Goal: Information Seeking & Learning: Learn about a topic

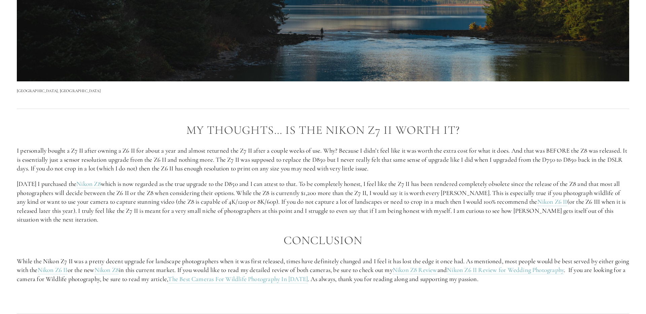
scroll to position [1337, 0]
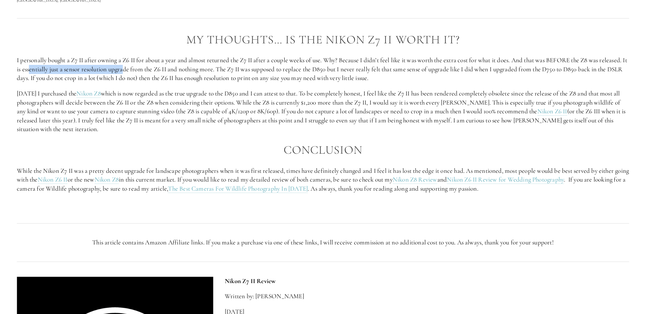
drag, startPoint x: 67, startPoint y: 69, endPoint x: 158, endPoint y: 70, distance: 90.9
click at [157, 70] on p "I personally bought a Z7 II after owning a Z6 II for about a year and almost re…" at bounding box center [323, 69] width 613 height 27
click at [158, 70] on p "I personally bought a Z7 II after owning a Z6 II for about a year and almost re…" at bounding box center [323, 69] width 613 height 27
drag, startPoint x: 121, startPoint y: 70, endPoint x: 194, endPoint y: 67, distance: 72.8
click at [193, 67] on p "I personally bought a Z7 II after owning a Z6 II for about a year and almost re…" at bounding box center [323, 69] width 613 height 27
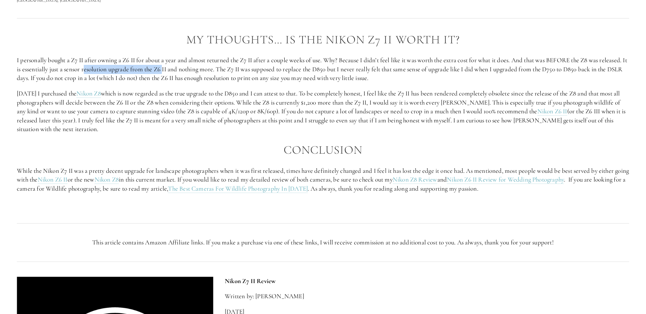
click at [194, 67] on p "I personally bought a Z7 II after owning a Z6 II for about a year and almost re…" at bounding box center [323, 69] width 613 height 27
drag, startPoint x: 150, startPoint y: 69, endPoint x: 225, endPoint y: 70, distance: 74.4
click at [221, 70] on p "I personally bought a Z7 II after owning a Z6 II for about a year and almost re…" at bounding box center [323, 69] width 613 height 27
click at [225, 70] on p "I personally bought a Z7 II after owning a Z6 II for about a year and almost re…" at bounding box center [323, 69] width 613 height 27
drag, startPoint x: 235, startPoint y: 69, endPoint x: 249, endPoint y: 69, distance: 14.8
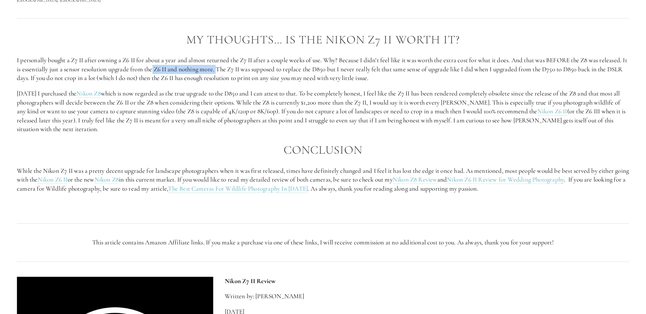
click at [249, 69] on p "I personally bought a Z7 II after owning a Z6 II for about a year and almost re…" at bounding box center [323, 69] width 613 height 27
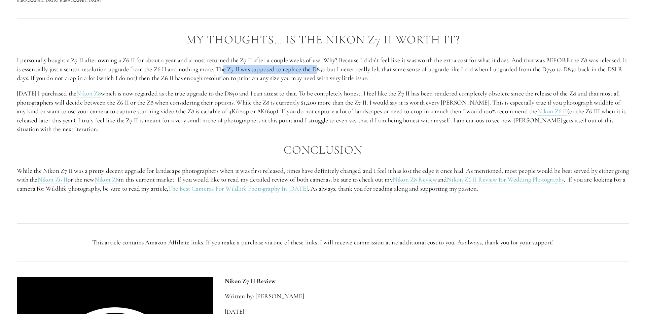
drag, startPoint x: 298, startPoint y: 70, endPoint x: 356, endPoint y: 71, distance: 57.2
click at [354, 71] on p "I personally bought a Z7 II after owning a Z6 II for about a year and almost re…" at bounding box center [323, 69] width 613 height 27
click at [356, 71] on p "I personally bought a Z7 II after owning a Z6 II for about a year and almost re…" at bounding box center [323, 69] width 613 height 27
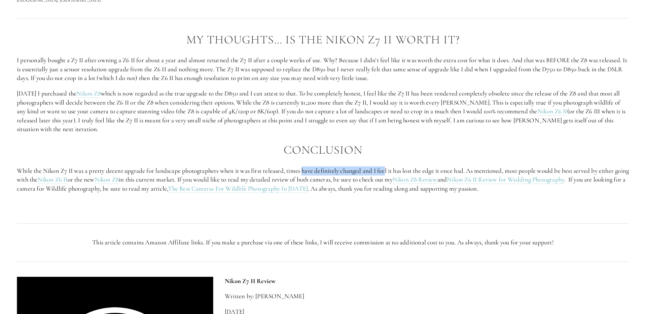
drag, startPoint x: 309, startPoint y: 170, endPoint x: 389, endPoint y: 171, distance: 79.8
click at [389, 171] on p "While the Nikon Z7 II was a pretty decent upgrade for landscape photographers w…" at bounding box center [323, 180] width 613 height 27
drag, startPoint x: 373, startPoint y: 171, endPoint x: 456, endPoint y: 171, distance: 82.8
click at [456, 171] on p "While the Nikon Z7 II was a pretty decent upgrade for landscape photographers w…" at bounding box center [323, 180] width 613 height 27
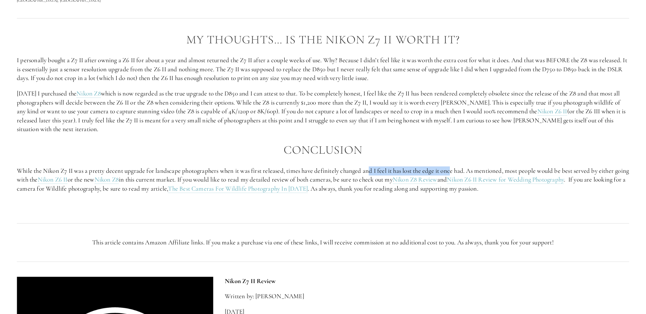
click at [456, 171] on p "While the Nikon Z7 II was a pretty decent upgrade for landscape photographers w…" at bounding box center [323, 180] width 613 height 27
drag, startPoint x: 401, startPoint y: 171, endPoint x: 463, endPoint y: 170, distance: 61.6
click at [463, 170] on p "While the Nikon Z7 II was a pretty decent upgrade for landscape photographers w…" at bounding box center [323, 180] width 613 height 27
drag, startPoint x: 502, startPoint y: 172, endPoint x: 536, endPoint y: 171, distance: 34.7
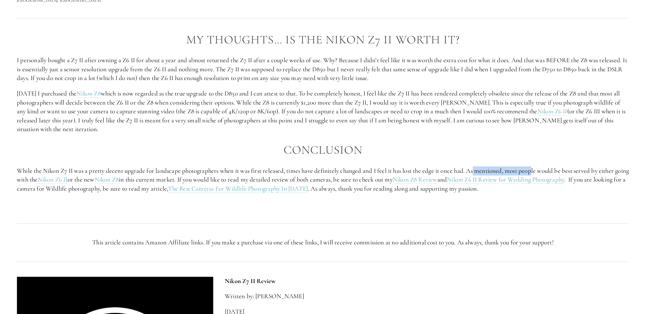
click at [536, 171] on p "While the Nikon Z7 II was a pretty decent upgrade for landscape photographers w…" at bounding box center [323, 180] width 613 height 27
drag, startPoint x: 520, startPoint y: 171, endPoint x: 588, endPoint y: 171, distance: 68.7
click at [588, 171] on p "While the Nikon Z7 II was a pretty decent upgrade for landscape photographers w…" at bounding box center [323, 180] width 613 height 27
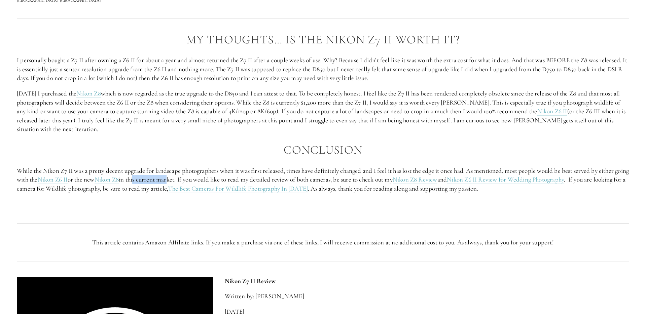
drag, startPoint x: 181, startPoint y: 179, endPoint x: 187, endPoint y: 179, distance: 6.1
click at [187, 179] on p "While the Nikon Z7 II was a pretty decent upgrade for landscape photographers w…" at bounding box center [323, 180] width 613 height 27
click at [188, 179] on p "While the Nikon Z7 II was a pretty decent upgrade for landscape photographers w…" at bounding box center [323, 180] width 613 height 27
drag, startPoint x: 230, startPoint y: 178, endPoint x: 307, endPoint y: 178, distance: 77.8
click at [307, 178] on p "While the Nikon Z7 II was a pretty decent upgrade for landscape photographers w…" at bounding box center [323, 180] width 613 height 27
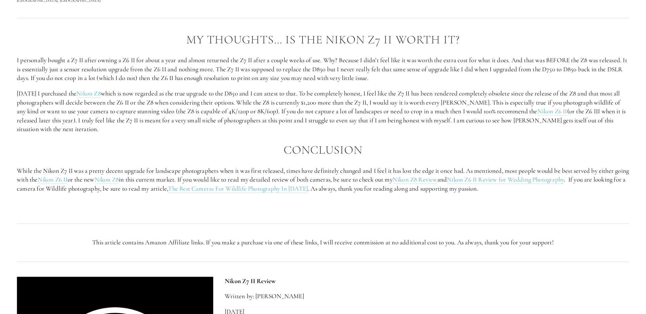
drag, startPoint x: 307, startPoint y: 178, endPoint x: 298, endPoint y: 180, distance: 9.5
click at [307, 178] on p "While the Nikon Z7 II was a pretty decent upgrade for landscape photographers w…" at bounding box center [323, 180] width 613 height 27
